Goal: Information Seeking & Learning: Find specific page/section

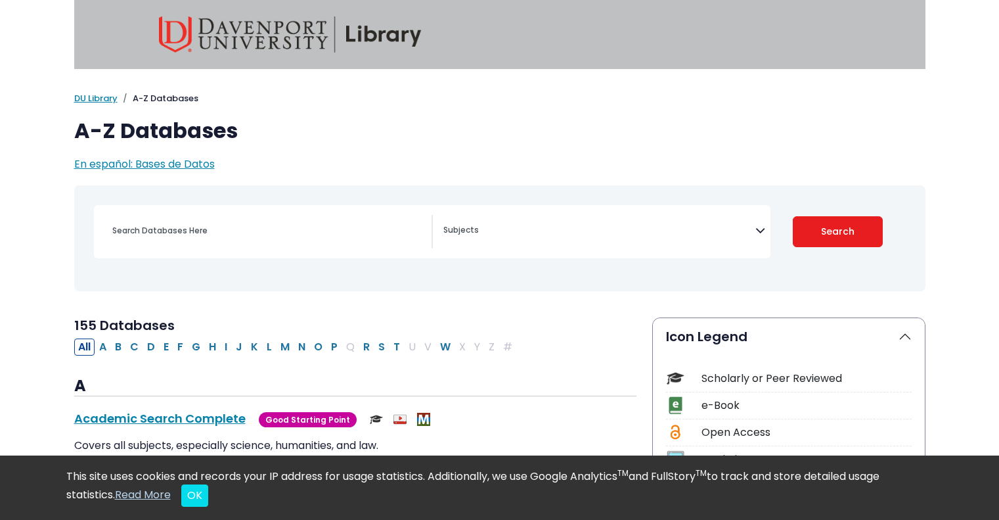
select select "Database Subject Filter"
click at [294, 345] on button "N" at bounding box center [301, 346] width 15 height 17
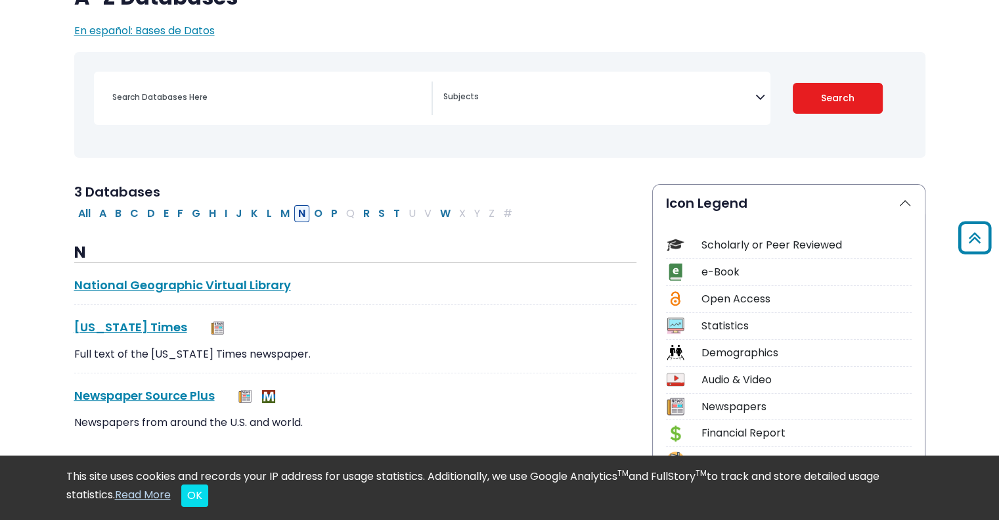
scroll to position [131, 0]
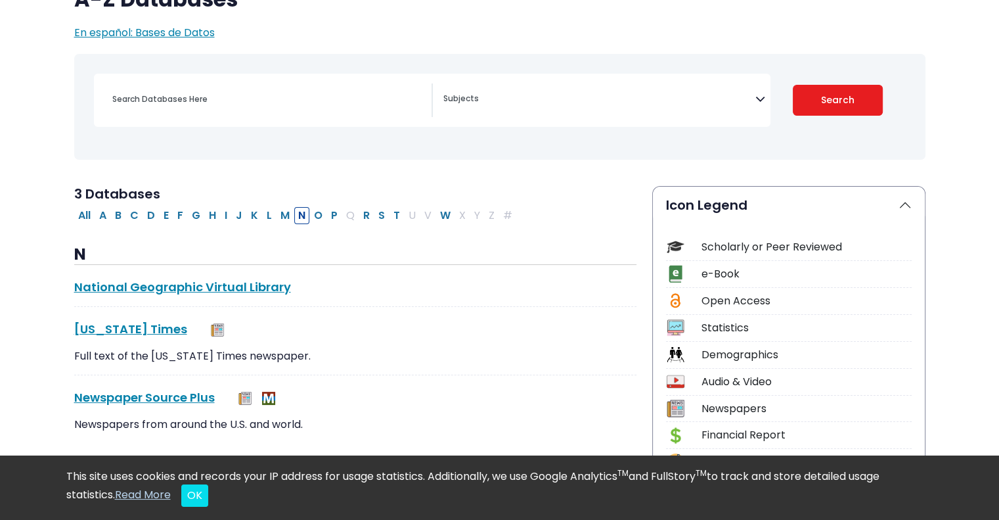
scroll to position [79, 0]
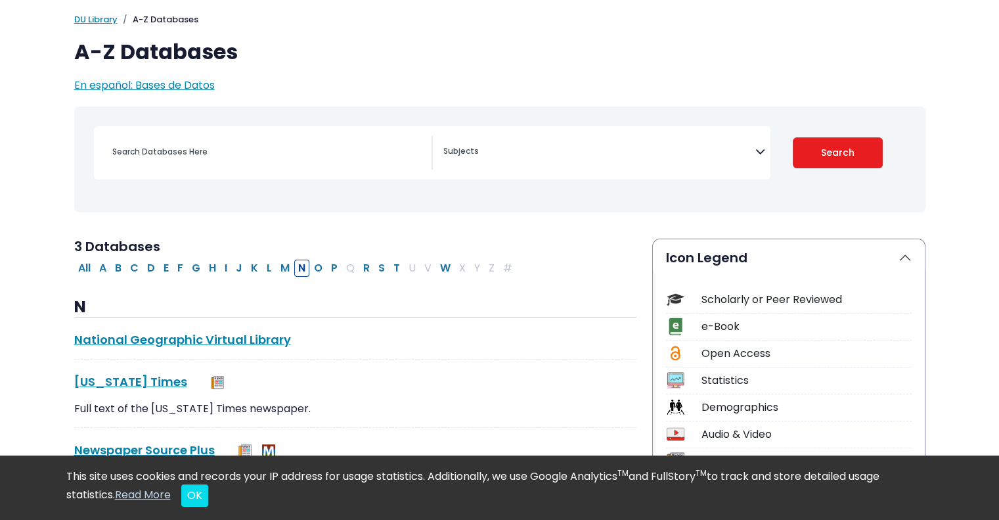
select select "Database Subject Filter"
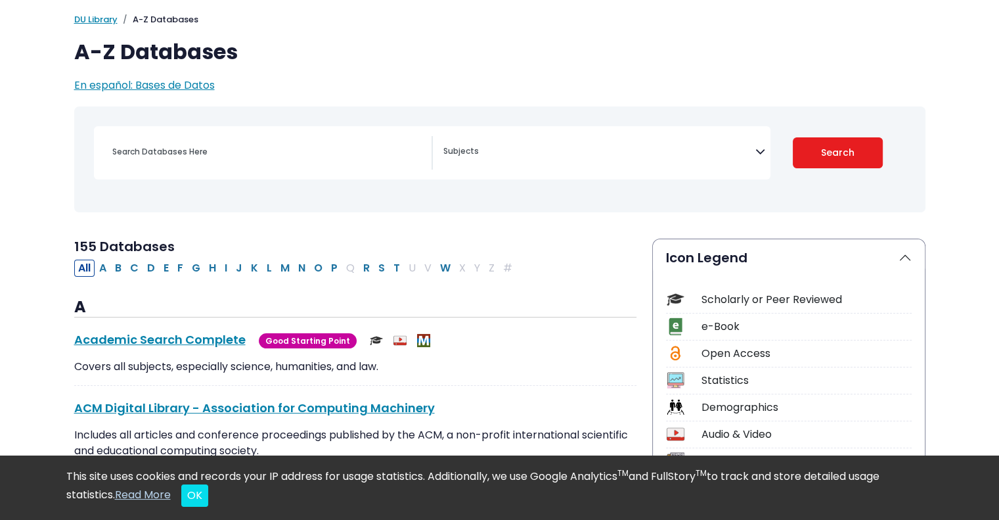
scroll to position [0, 0]
